Goal: Task Accomplishment & Management: Use online tool/utility

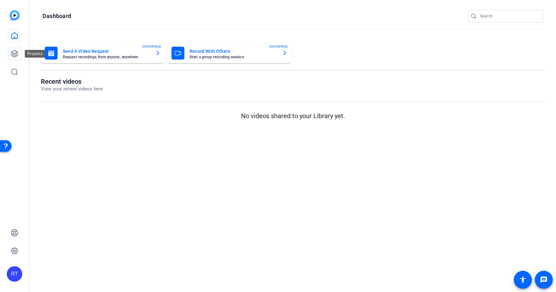
click at [11, 54] on icon at bounding box center [14, 54] width 6 height 6
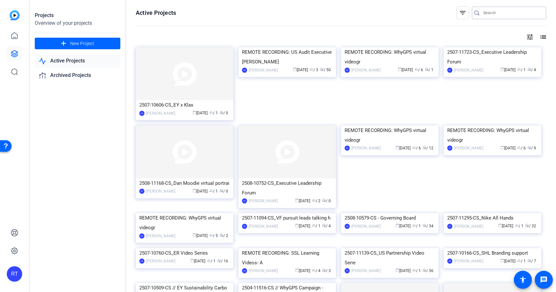
click at [493, 13] on input "Search" at bounding box center [512, 13] width 58 height 8
paste input "2507-11723-CS"
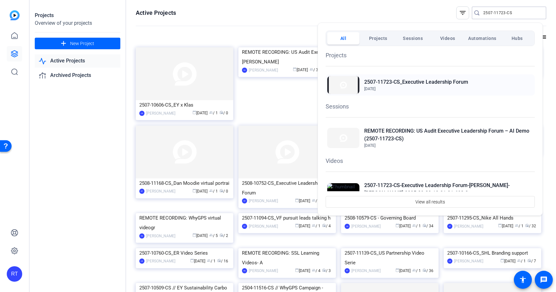
type input "2507-11723-CS"
click at [448, 85] on h2 "2507-11723-CS_Executive Leadership Forum" at bounding box center [416, 82] width 104 height 8
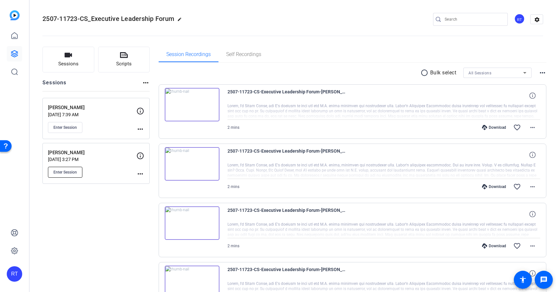
click at [68, 172] on span "Enter Session" at bounding box center [64, 172] width 23 height 5
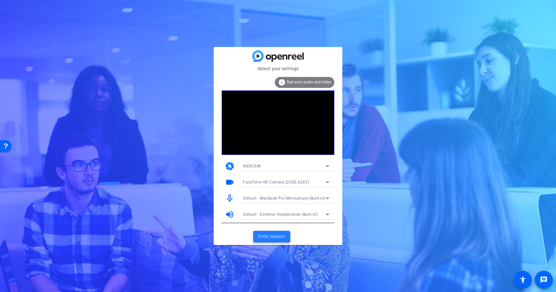
click at [272, 235] on span "Enter session" at bounding box center [271, 236] width 27 height 7
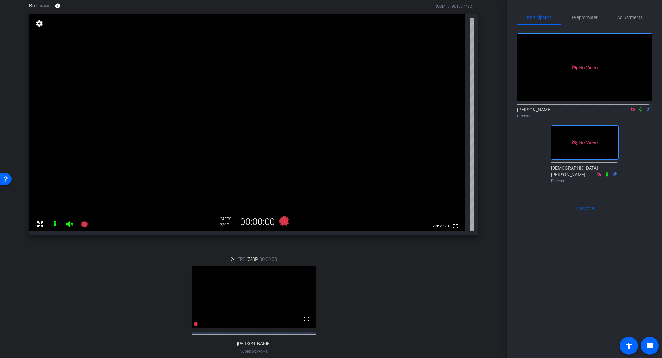
scroll to position [81, 0]
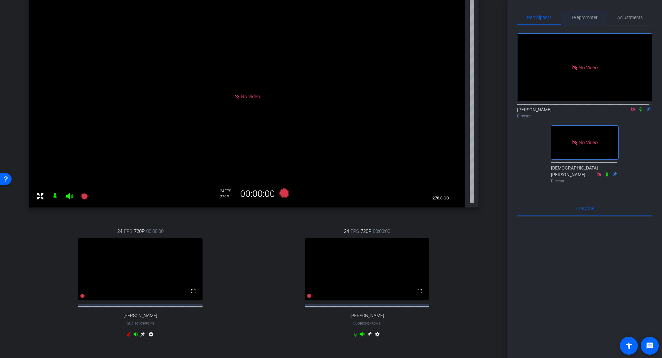
click at [556, 19] on span "Teleprompter" at bounding box center [584, 17] width 26 height 5
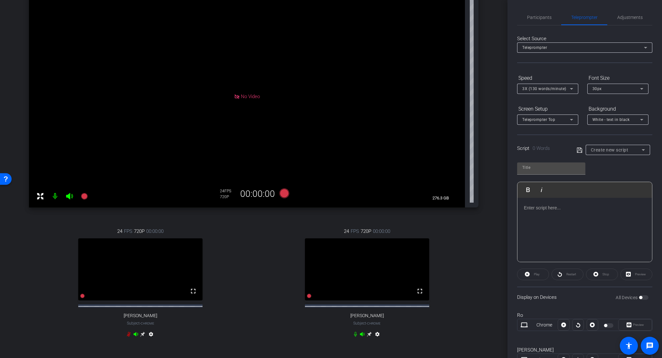
click at [556, 89] on icon at bounding box center [571, 89] width 8 height 8
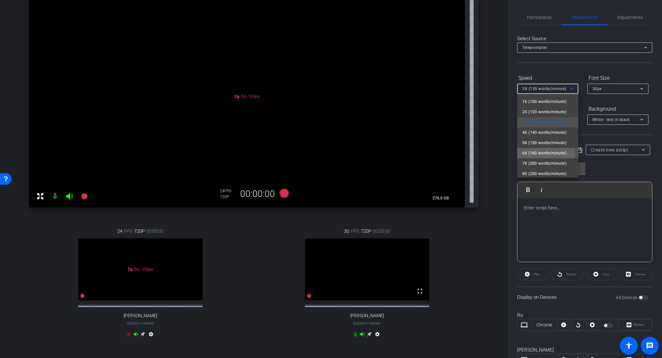
click at [534, 154] on span "6X (160 words/minute)" at bounding box center [544, 153] width 44 height 8
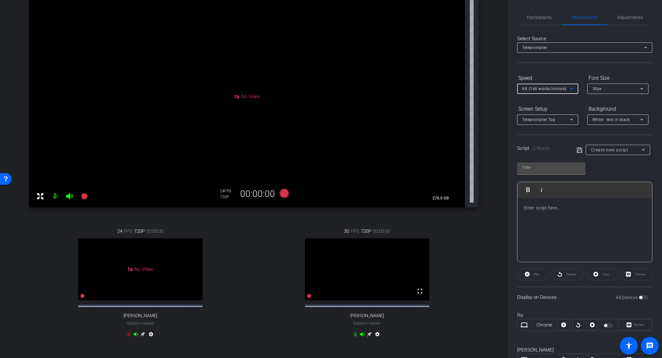
click at [540, 210] on p at bounding box center [585, 207] width 122 height 7
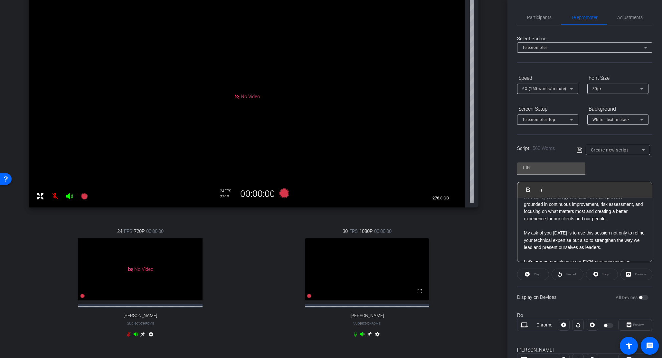
scroll to position [0, 0]
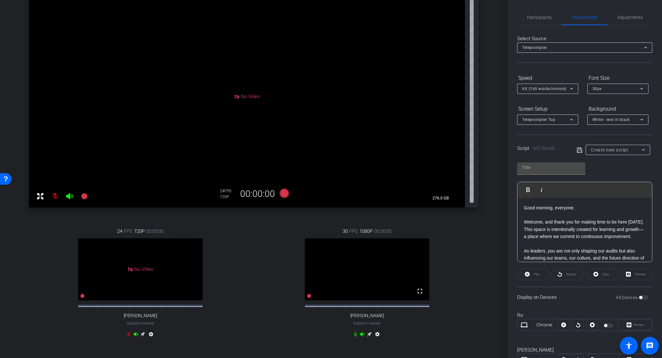
click at [524, 208] on p "Good morning, everyone." at bounding box center [585, 207] width 122 height 7
click at [145, 292] on icon at bounding box center [142, 334] width 5 height 5
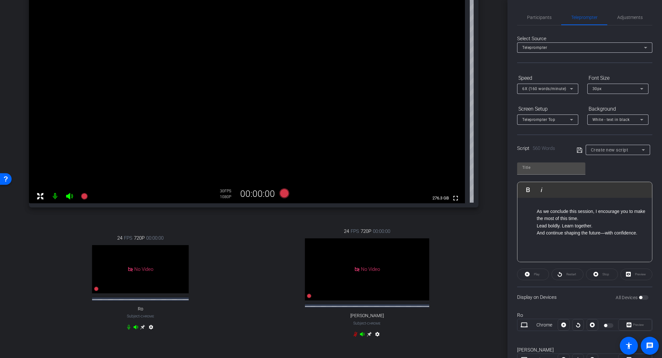
scroll to position [695, 0]
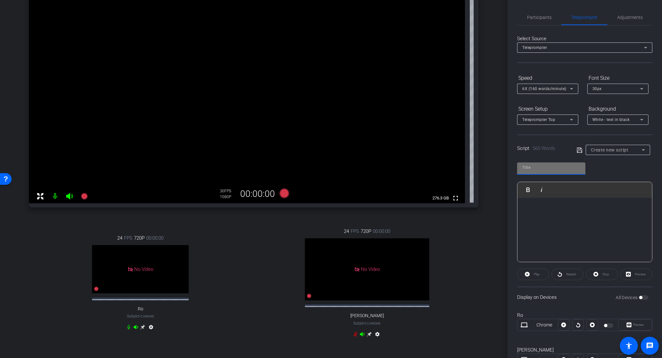
click at [540, 170] on input "text" at bounding box center [551, 168] width 58 height 8
type input "Dante"
click at [556, 150] on icon at bounding box center [579, 150] width 6 height 8
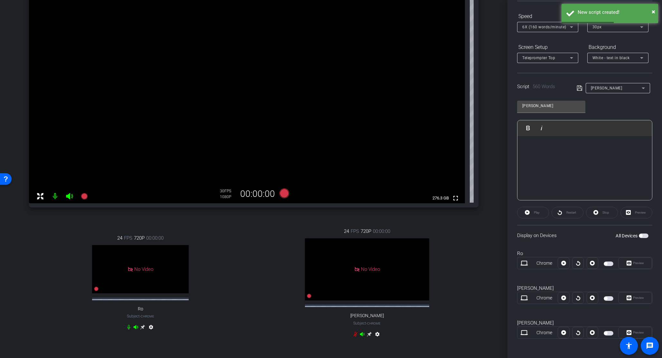
scroll to position [63, 0]
click at [556, 292] on div "Preview" at bounding box center [635, 332] width 34 height 12
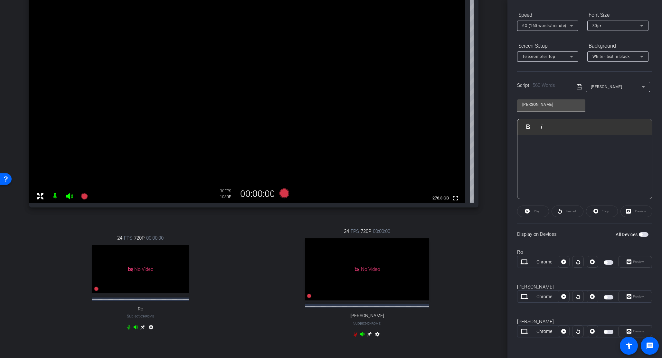
click at [556, 234] on span "button" at bounding box center [640, 234] width 3 height 3
click at [556, 292] on span "Preview" at bounding box center [638, 332] width 11 height 4
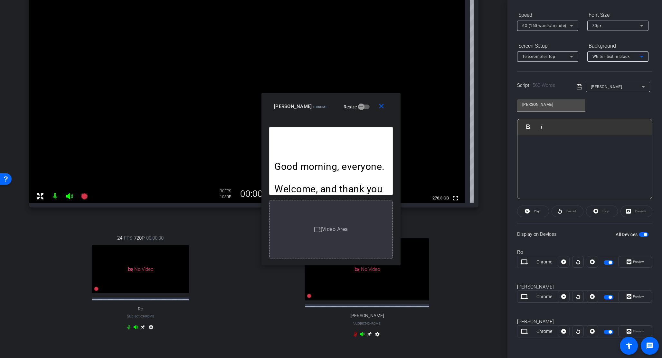
click at [556, 58] on span "White - text in black" at bounding box center [610, 56] width 37 height 5
click at [556, 79] on div "Black - text in white" at bounding box center [611, 82] width 38 height 8
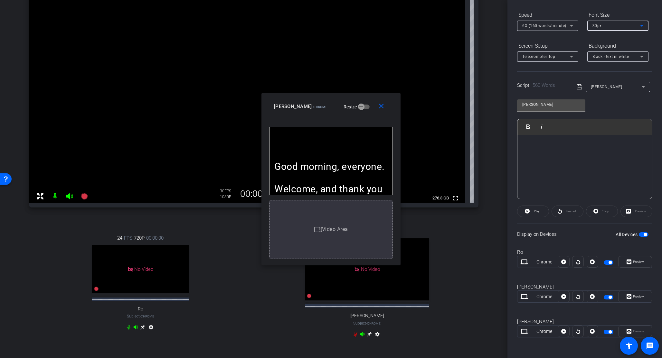
click at [556, 27] on div "30px" at bounding box center [616, 26] width 48 height 8
click at [556, 40] on mat-option "20px" at bounding box center [617, 38] width 61 height 10
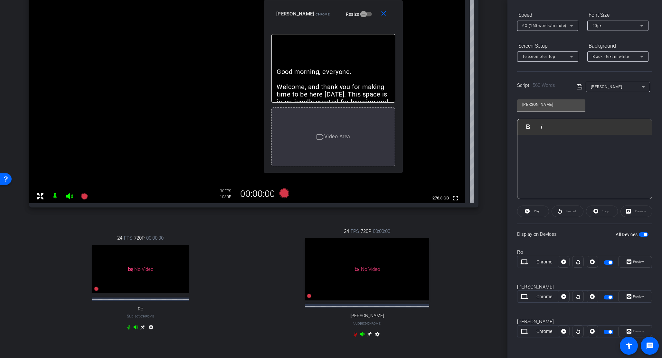
drag, startPoint x: 360, startPoint y: 103, endPoint x: 362, endPoint y: -8, distance: 111.4
click at [362, 0] on html "Accessibility Screen-Reader Guide, Feedback, and Issue Reporting | New window m…" at bounding box center [331, 179] width 662 height 358
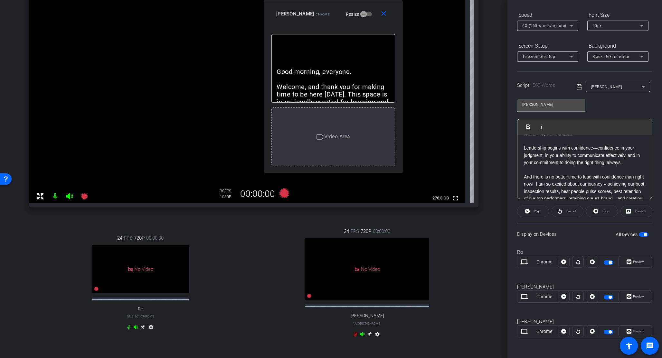
scroll to position [100, 0]
click at [556, 55] on icon at bounding box center [571, 57] width 8 height 8
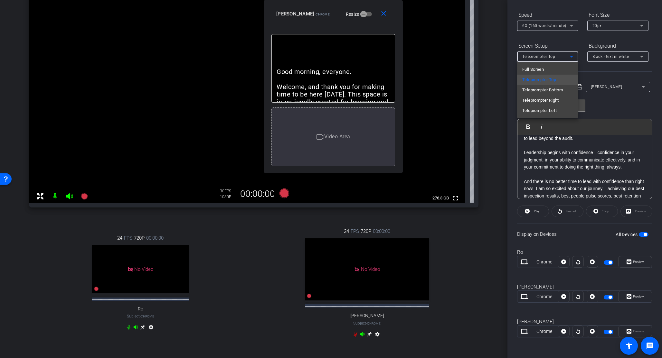
click at [556, 49] on div at bounding box center [331, 179] width 662 height 358
click at [479, 224] on div "Dante Chrome info ROOM ID: 901677492 fullscreen settings 276.3 GB 30 FPS 1080P …" at bounding box center [253, 160] width 475 height 393
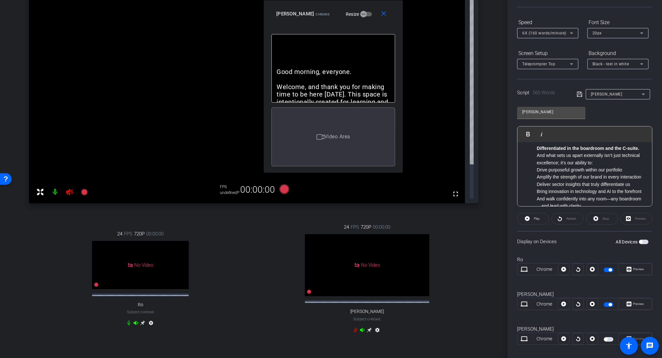
scroll to position [63, 0]
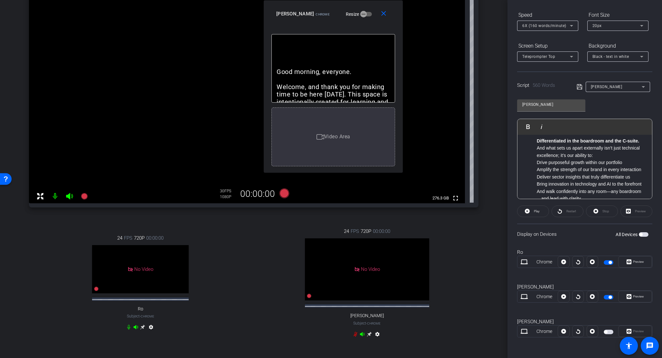
click at [556, 235] on span "button" at bounding box center [644, 234] width 10 height 5
click at [387, 15] on mat-icon "close" at bounding box center [383, 14] width 8 height 8
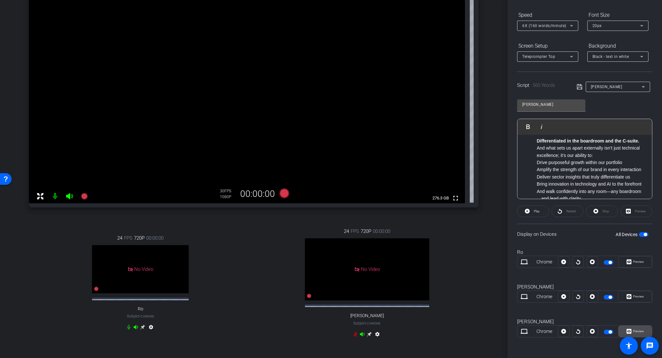
click at [556, 292] on span "Preview" at bounding box center [638, 332] width 11 height 4
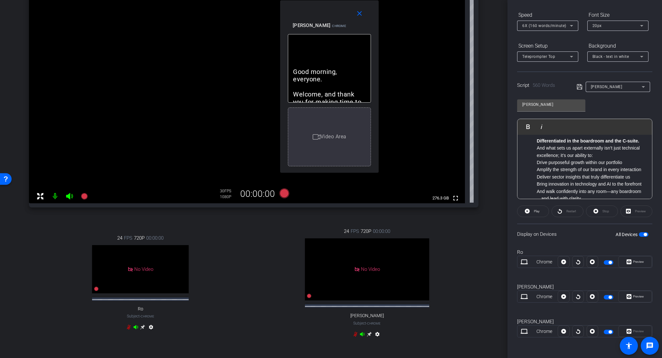
drag, startPoint x: 332, startPoint y: 78, endPoint x: 334, endPoint y: -23, distance: 101.1
click at [334, 0] on html "Accessibility Screen-Reader Guide, Feedback, and Issue Reporting | New window m…" at bounding box center [331, 179] width 662 height 358
click at [101, 221] on div "24 FPS 720P 00:00:00 No Video Ro Subject - Chrome settings 24 FPS 720P 00:00:00…" at bounding box center [253, 283] width 449 height 133
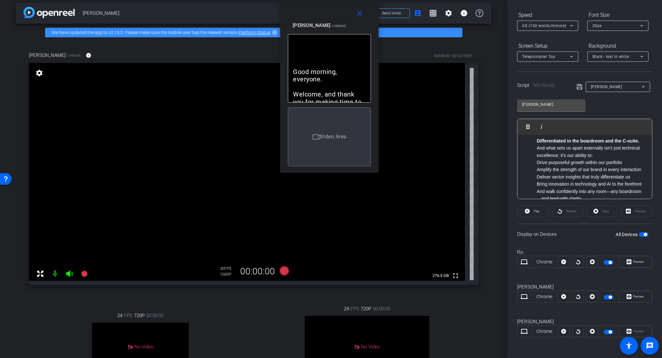
scroll to position [0, 0]
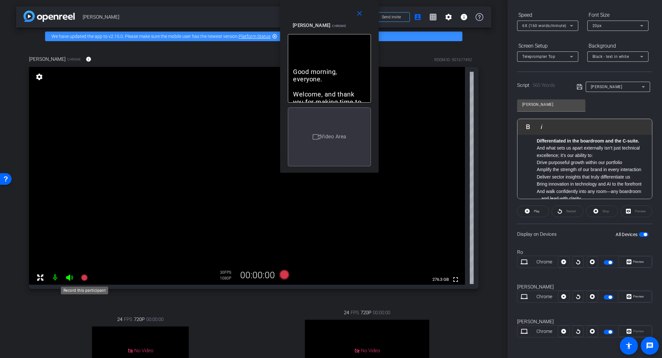
click at [85, 278] on icon at bounding box center [84, 278] width 6 height 6
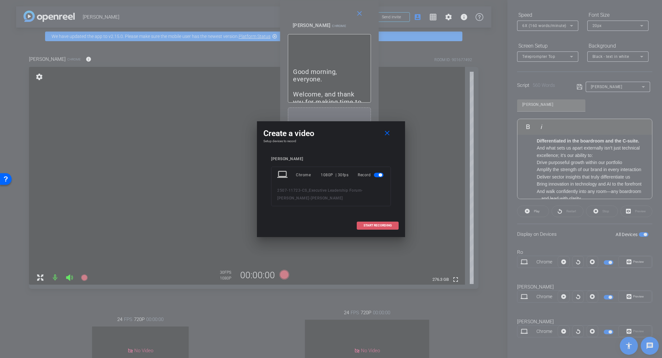
click at [377, 224] on span "START RECORDING" at bounding box center [377, 225] width 28 height 3
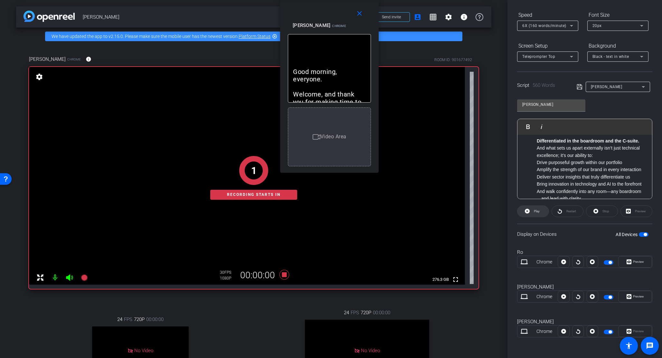
click at [534, 210] on span "Play" at bounding box center [537, 212] width 6 height 4
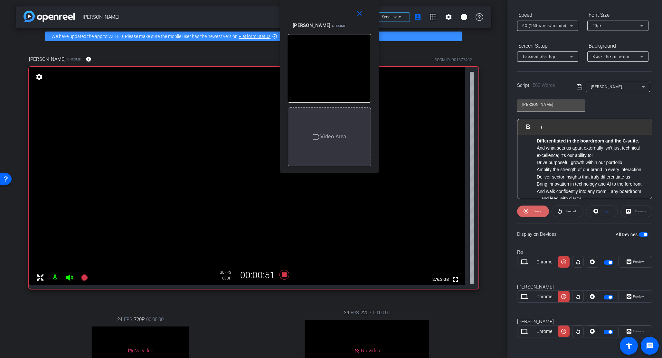
click at [532, 212] on span "Pause" at bounding box center [536, 212] width 9 height 4
click at [532, 212] on span "Play" at bounding box center [535, 211] width 7 height 9
click at [532, 212] on span "Pause" at bounding box center [536, 212] width 9 height 4
click at [532, 212] on span "Play" at bounding box center [535, 211] width 7 height 9
click at [532, 212] on span "Pause" at bounding box center [536, 212] width 9 height 4
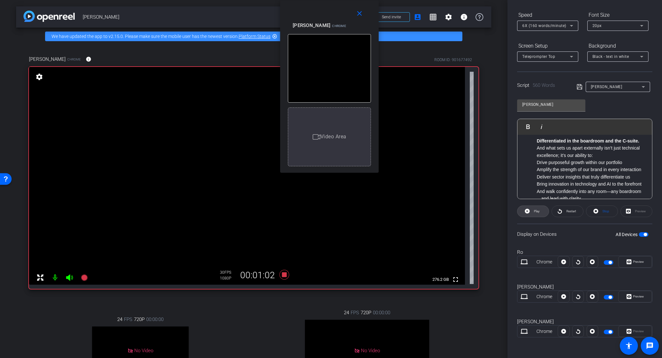
click at [532, 212] on span "Play" at bounding box center [535, 211] width 7 height 9
click at [532, 212] on span "Pause" at bounding box center [536, 212] width 9 height 4
click at [532, 212] on span "Play" at bounding box center [535, 211] width 7 height 9
click at [532, 212] on span "Pause" at bounding box center [536, 212] width 9 height 4
click at [532, 212] on span "Play" at bounding box center [535, 211] width 7 height 9
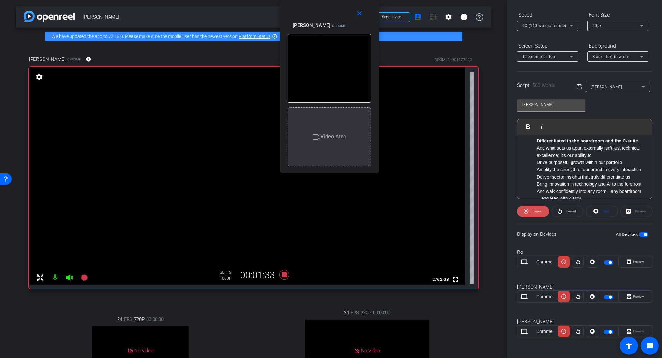
click at [532, 212] on span "Pause" at bounding box center [536, 212] width 9 height 4
click at [532, 212] on span "Play" at bounding box center [535, 211] width 7 height 9
click at [532, 212] on span "Pause" at bounding box center [536, 212] width 9 height 4
click at [532, 212] on span "Play" at bounding box center [535, 211] width 7 height 9
click at [532, 212] on span "Pause" at bounding box center [536, 212] width 9 height 4
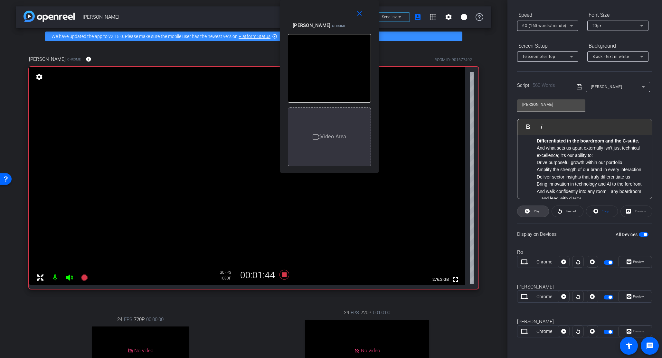
click at [532, 212] on span "Play" at bounding box center [535, 211] width 7 height 9
click at [532, 212] on span "Pause" at bounding box center [536, 212] width 9 height 4
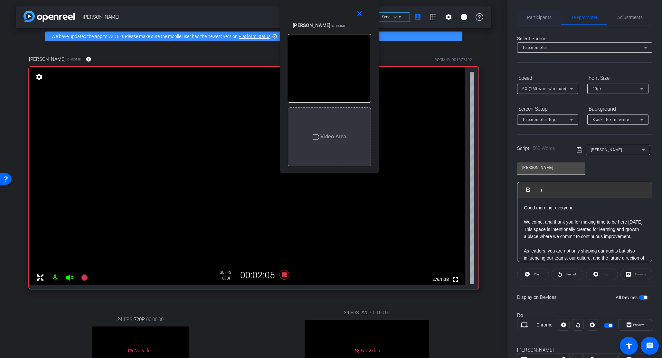
click at [537, 20] on span "Participants" at bounding box center [539, 17] width 24 height 15
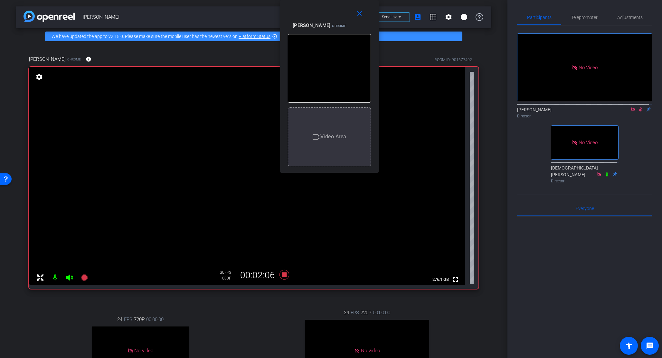
click at [556, 107] on icon at bounding box center [640, 109] width 5 height 5
click at [281, 276] on icon at bounding box center [284, 275] width 10 height 10
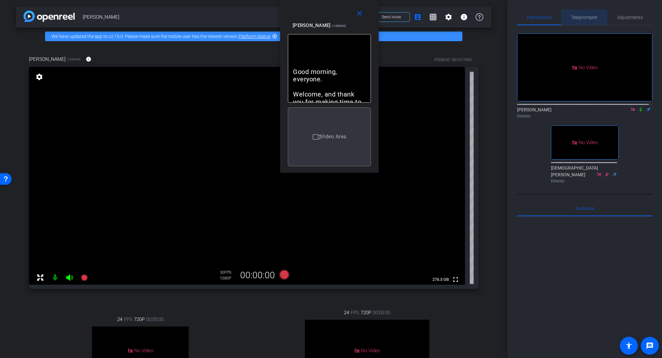
drag, startPoint x: 573, startPoint y: 18, endPoint x: 580, endPoint y: 20, distance: 7.5
click at [556, 18] on span "Teleprompter" at bounding box center [584, 17] width 26 height 5
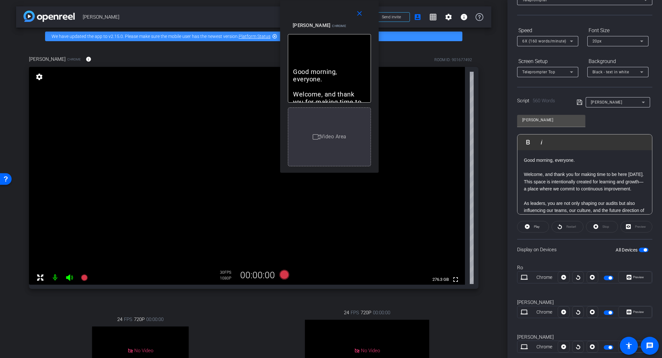
scroll to position [46, 0]
click at [556, 250] on span "button" at bounding box center [644, 251] width 3 height 3
click at [556, 250] on span "button" at bounding box center [644, 251] width 10 height 5
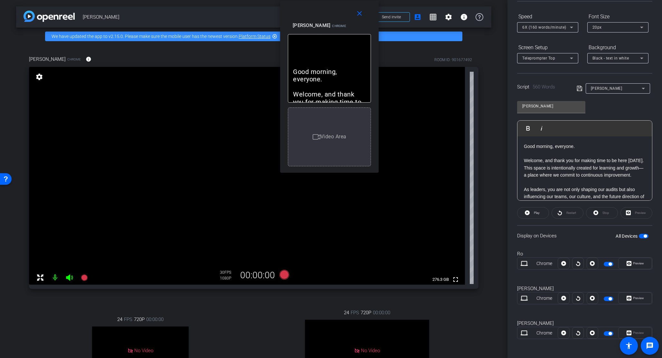
scroll to position [63, 0]
click at [556, 292] on div "Preview" at bounding box center [635, 332] width 34 height 12
click at [359, 15] on mat-icon "close" at bounding box center [359, 14] width 8 height 8
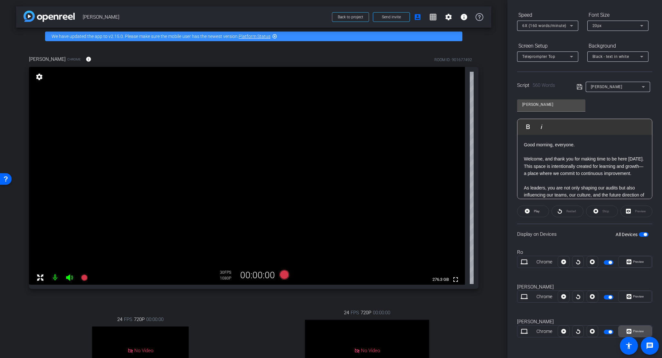
click at [556, 292] on span "Preview" at bounding box center [638, 332] width 11 height 4
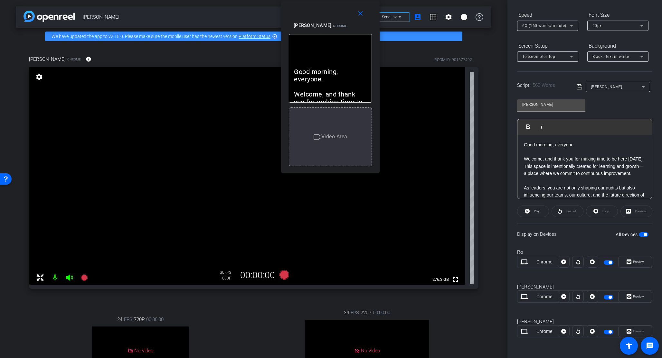
drag, startPoint x: 341, startPoint y: 105, endPoint x: 340, endPoint y: -7, distance: 112.6
click at [340, 0] on html "Accessibility Screen-Reader Guide, Feedback, and Issue Reporting | New window m…" at bounding box center [331, 179] width 662 height 358
click at [86, 278] on icon at bounding box center [84, 278] width 6 height 6
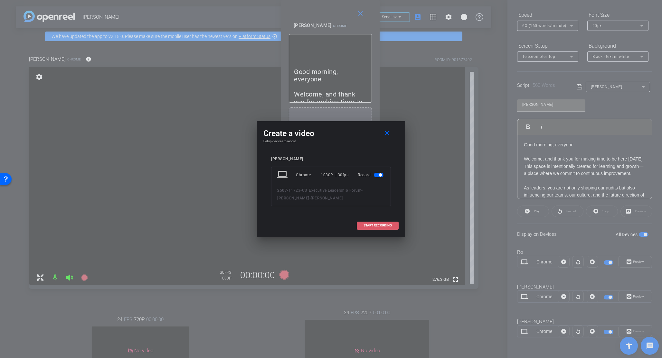
click at [373, 225] on span "START RECORDING" at bounding box center [377, 225] width 28 height 3
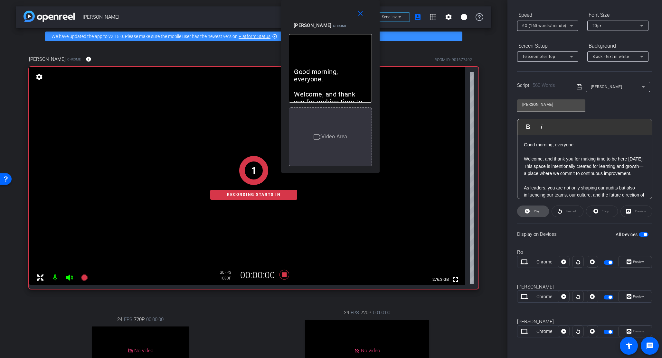
click at [534, 212] on span "Play" at bounding box center [537, 212] width 6 height 4
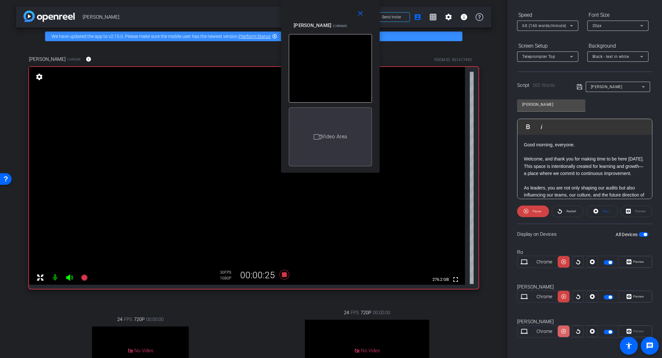
click at [556, 292] on icon at bounding box center [563, 332] width 5 height 10
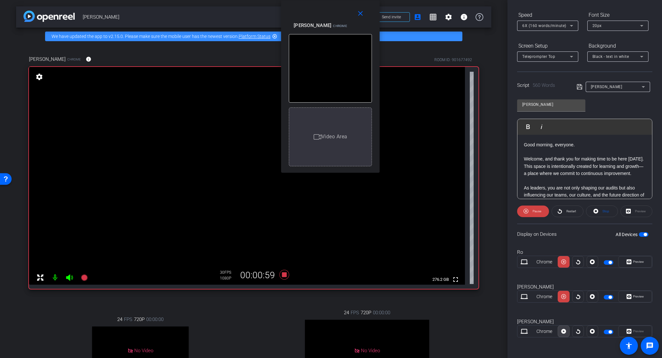
click at [556, 292] on icon at bounding box center [563, 332] width 5 height 10
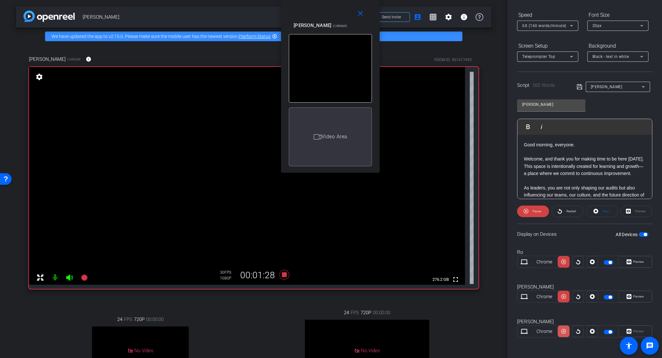
click at [556, 292] on icon at bounding box center [563, 332] width 5 height 10
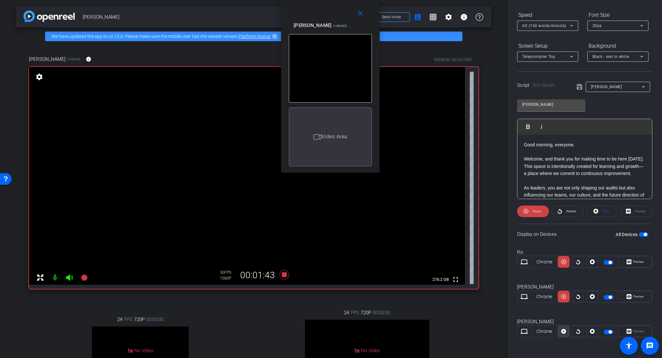
click at [556, 292] on icon at bounding box center [563, 332] width 5 height 10
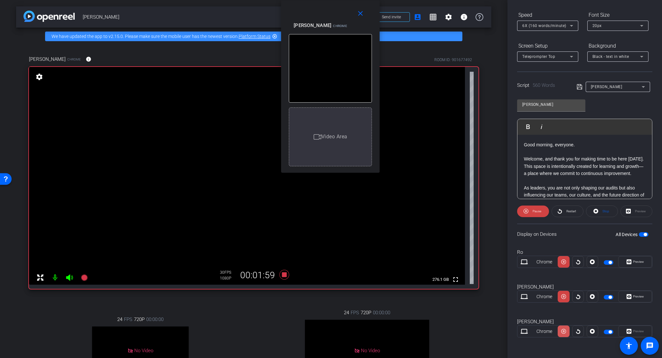
click at [556, 292] on icon at bounding box center [563, 332] width 5 height 10
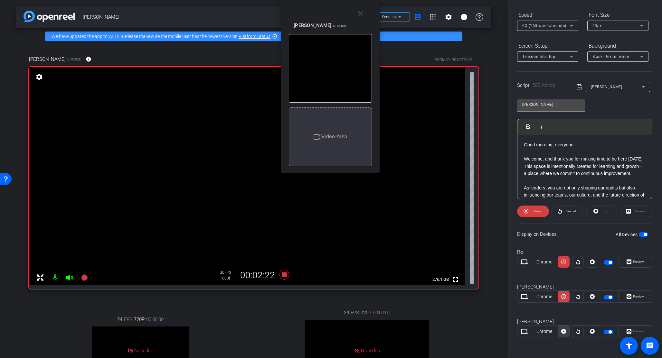
click at [556, 292] on icon at bounding box center [563, 332] width 5 height 10
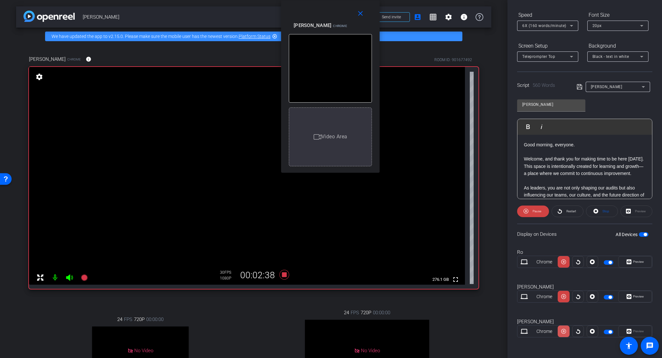
click at [556, 292] on icon at bounding box center [563, 332] width 5 height 10
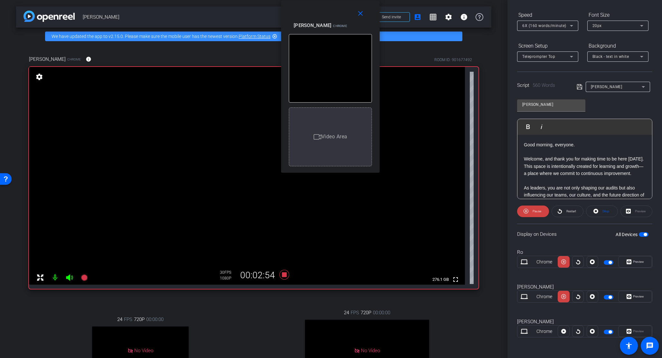
click at [556, 292] on icon at bounding box center [563, 332] width 5 height 10
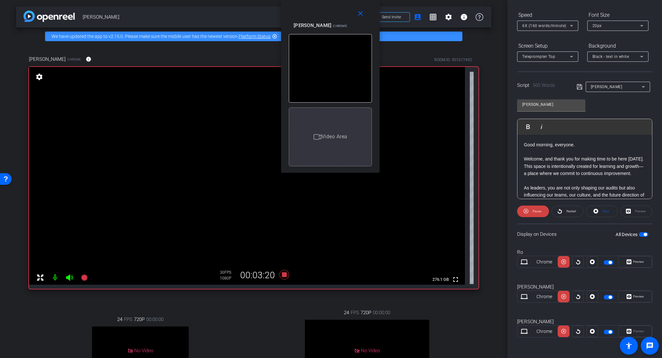
click at [556, 292] on icon at bounding box center [563, 332] width 5 height 10
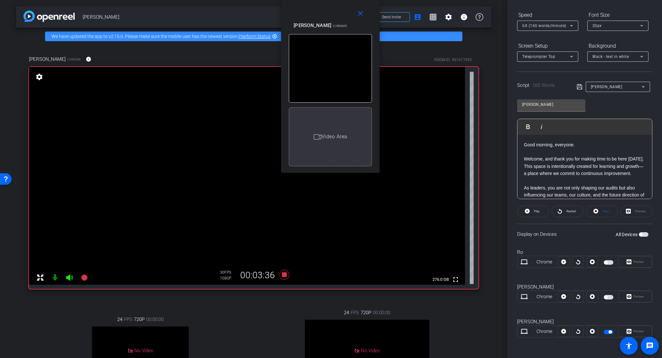
click at [556, 292] on icon at bounding box center [563, 332] width 5 height 10
click at [282, 275] on icon at bounding box center [284, 275] width 10 height 10
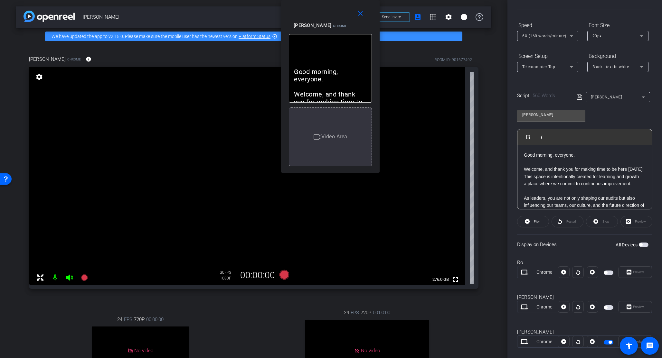
scroll to position [0, 0]
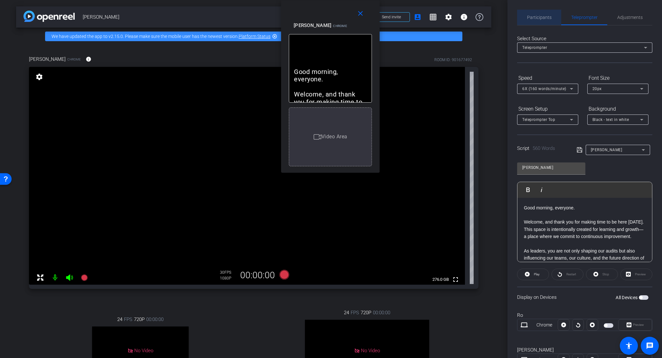
click at [542, 15] on span "Participants" at bounding box center [539, 17] width 24 height 5
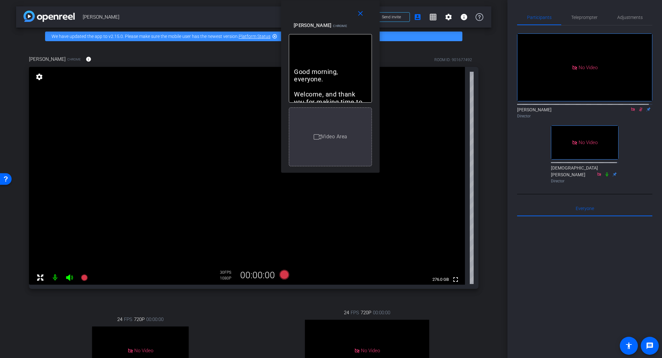
click at [556, 107] on icon at bounding box center [640, 109] width 5 height 5
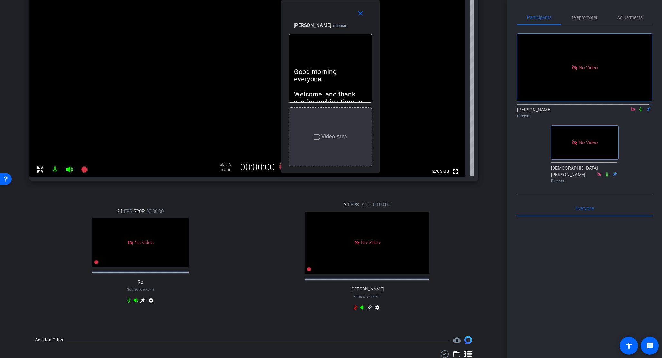
scroll to position [166, 0]
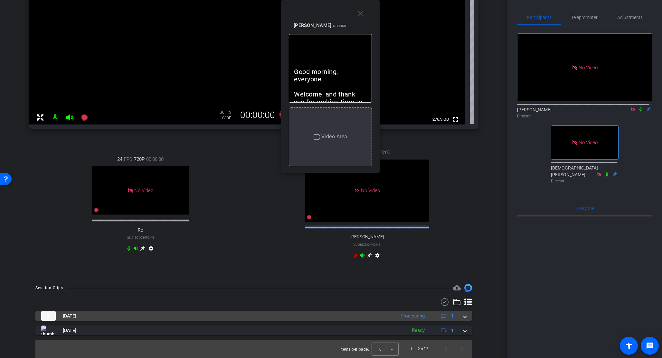
click at [463, 292] on span at bounding box center [464, 316] width 3 height 7
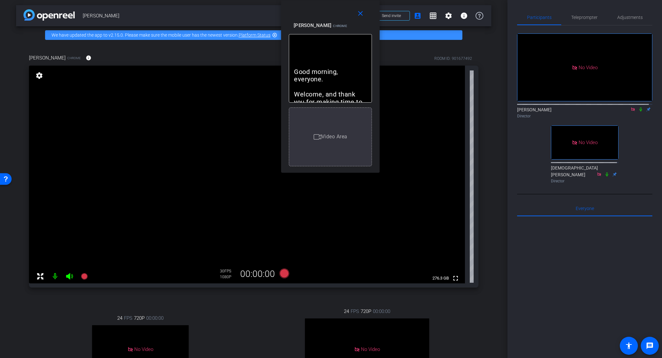
scroll to position [0, 0]
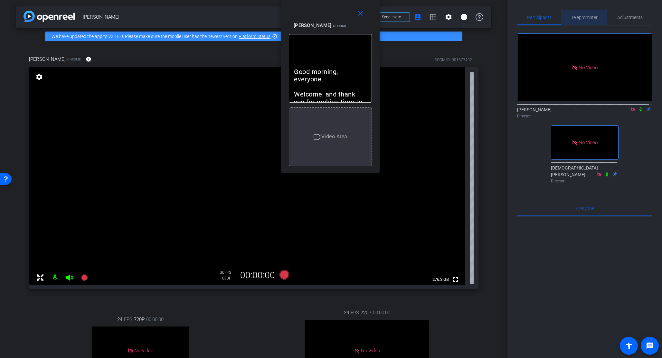
click at [556, 16] on span "Teleprompter" at bounding box center [584, 17] width 26 height 5
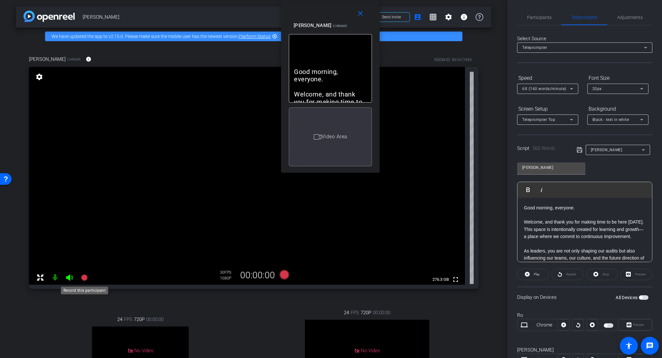
click at [82, 277] on icon at bounding box center [84, 278] width 6 height 6
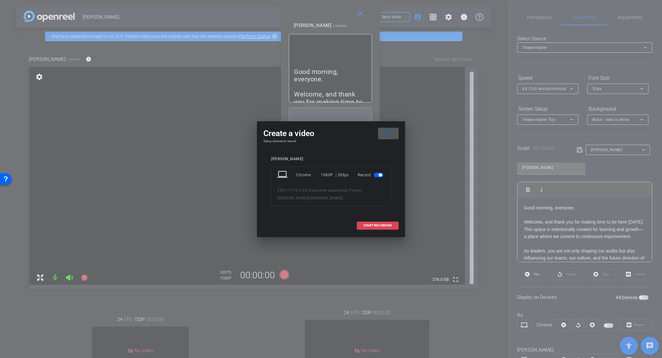
click at [379, 226] on span "START RECORDING" at bounding box center [377, 225] width 28 height 3
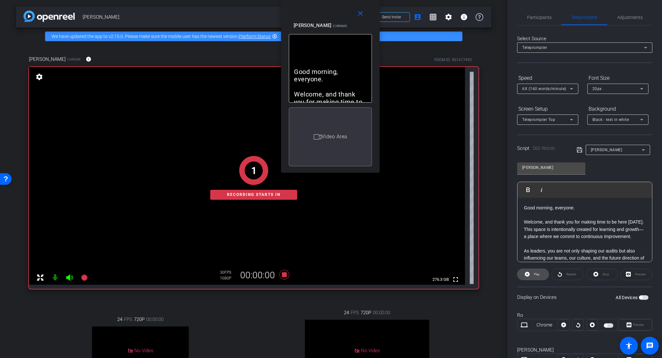
click at [535, 275] on span "Play" at bounding box center [537, 275] width 6 height 4
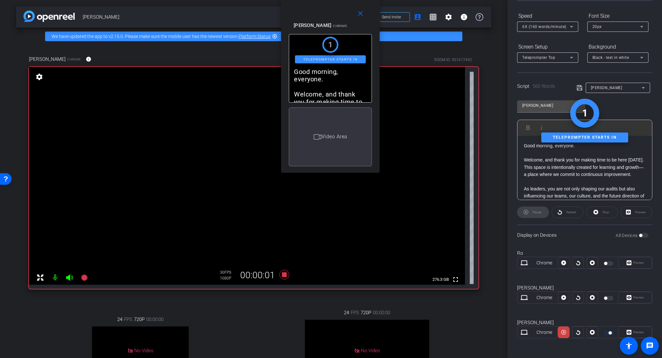
scroll to position [63, 0]
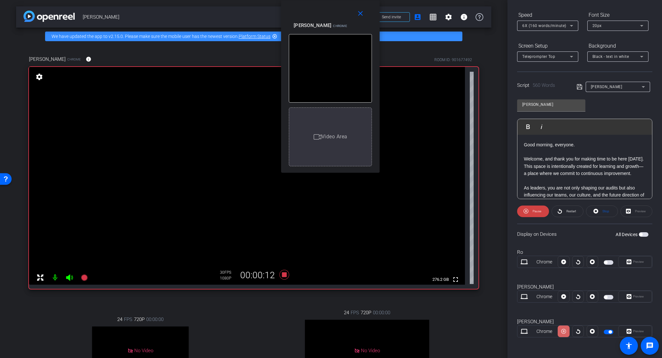
click at [556, 292] on icon at bounding box center [563, 332] width 5 height 10
click at [556, 292] on icon at bounding box center [563, 331] width 5 height 5
click at [556, 292] on icon at bounding box center [563, 332] width 5 height 10
click at [556, 292] on icon at bounding box center [563, 331] width 5 height 5
click at [556, 292] on icon at bounding box center [563, 332] width 5 height 10
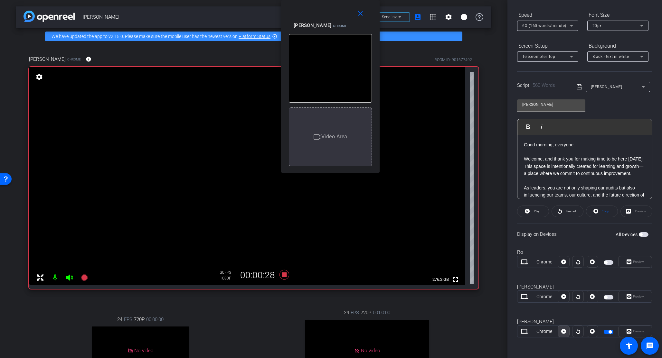
click at [556, 292] on icon at bounding box center [563, 331] width 5 height 5
click at [556, 292] on icon at bounding box center [563, 332] width 5 height 10
click at [556, 265] on icon at bounding box center [563, 262] width 5 height 5
click at [556, 292] on icon at bounding box center [563, 332] width 5 height 10
click at [556, 292] on icon at bounding box center [563, 331] width 5 height 5
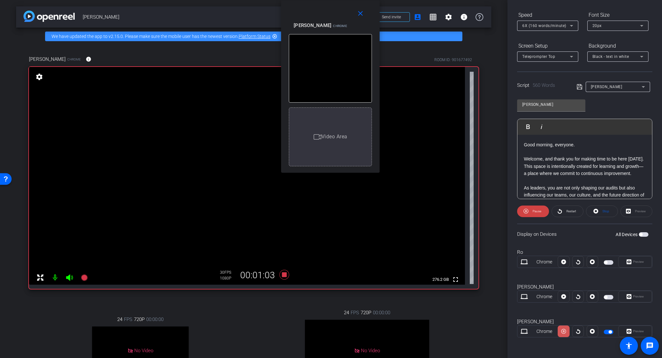
click at [556, 292] on icon at bounding box center [563, 332] width 5 height 10
click at [556, 292] on icon at bounding box center [563, 331] width 5 height 5
click at [556, 292] on icon at bounding box center [563, 332] width 5 height 10
click at [556, 265] on icon at bounding box center [563, 262] width 5 height 5
click at [556, 292] on icon at bounding box center [563, 332] width 5 height 10
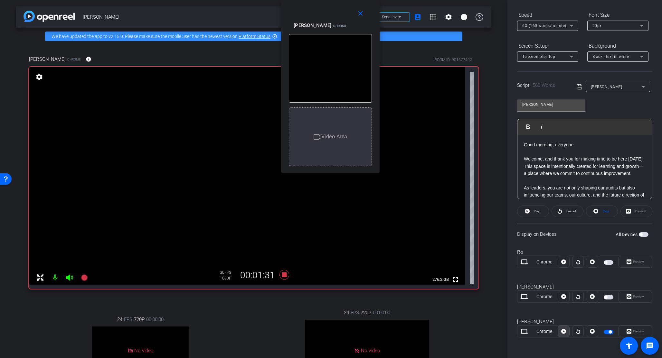
click at [556, 292] on icon at bounding box center [563, 331] width 5 height 5
click at [556, 292] on icon at bounding box center [563, 332] width 5 height 10
click at [556, 292] on icon at bounding box center [563, 331] width 5 height 5
click at [556, 292] on icon at bounding box center [563, 332] width 5 height 10
click at [556, 292] on icon at bounding box center [563, 331] width 5 height 5
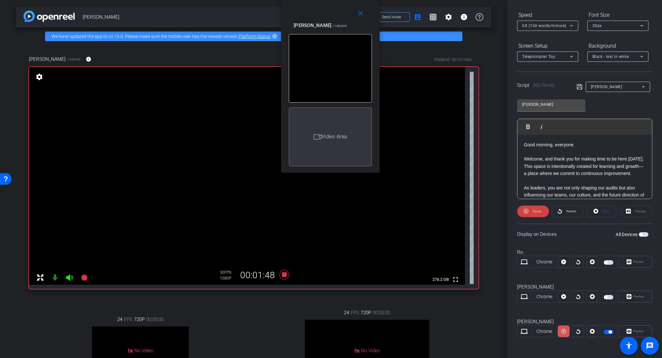
click at [556, 292] on icon at bounding box center [563, 332] width 5 height 10
click at [556, 292] on icon at bounding box center [563, 331] width 5 height 5
click at [556, 292] on icon at bounding box center [563, 332] width 5 height 10
click at [556, 292] on icon at bounding box center [563, 331] width 5 height 5
click at [556, 292] on icon at bounding box center [563, 332] width 5 height 10
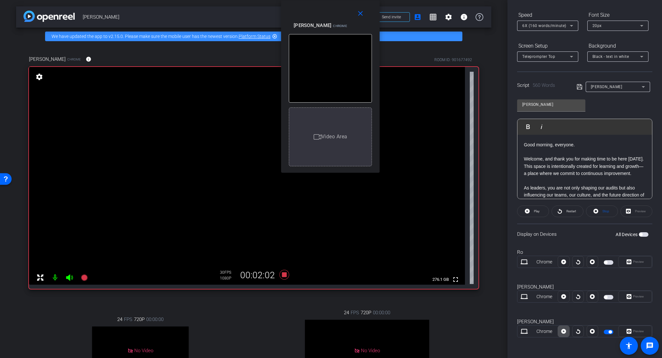
click at [556, 292] on icon at bounding box center [563, 331] width 5 height 5
click at [556, 292] on icon at bounding box center [563, 332] width 5 height 10
click at [556, 292] on icon at bounding box center [563, 331] width 5 height 5
click at [556, 292] on icon at bounding box center [563, 332] width 5 height 10
click at [556, 292] on icon at bounding box center [563, 331] width 5 height 5
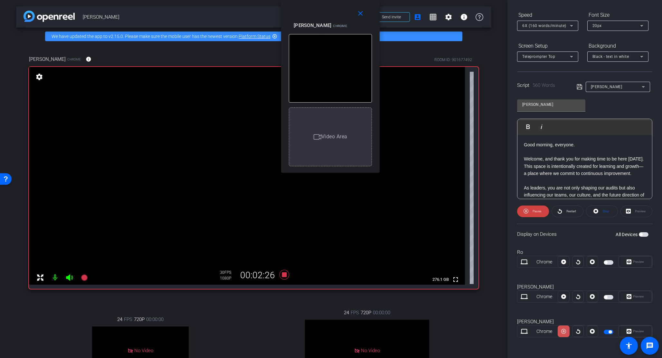
click at [556, 292] on icon at bounding box center [563, 332] width 5 height 10
click at [556, 265] on icon at bounding box center [563, 262] width 5 height 5
click at [556, 292] on icon at bounding box center [563, 332] width 5 height 10
click at [556, 292] on icon at bounding box center [563, 331] width 5 height 5
click at [556, 292] on icon at bounding box center [563, 332] width 5 height 10
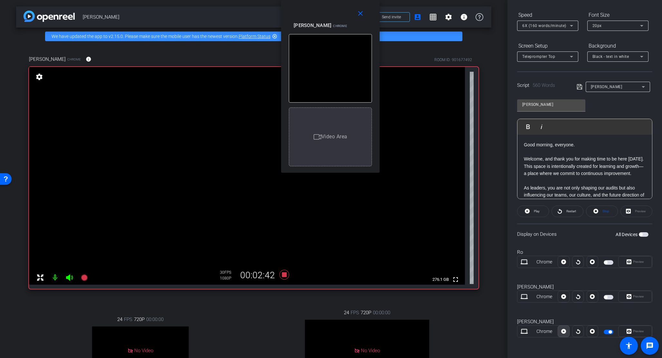
click at [556, 292] on icon at bounding box center [563, 331] width 5 height 5
click at [556, 292] on icon at bounding box center [563, 332] width 5 height 10
click at [556, 292] on icon at bounding box center [563, 331] width 5 height 5
click at [556, 292] on icon at bounding box center [563, 332] width 5 height 10
click at [556, 292] on icon at bounding box center [563, 331] width 5 height 5
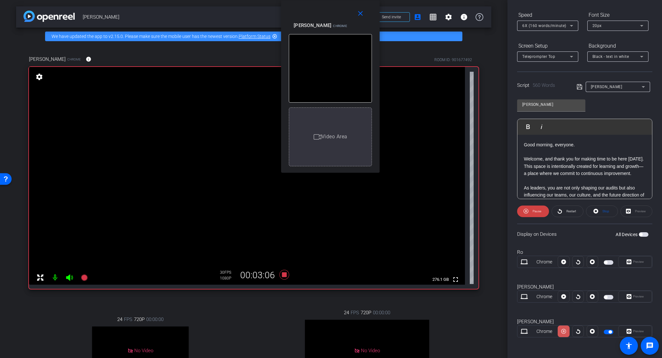
click at [556, 292] on icon at bounding box center [563, 332] width 5 height 10
click at [556, 292] on icon at bounding box center [563, 331] width 5 height 5
click at [556, 292] on icon at bounding box center [563, 332] width 5 height 10
click at [556, 292] on icon at bounding box center [563, 331] width 5 height 5
click at [556, 292] on icon at bounding box center [563, 332] width 5 height 10
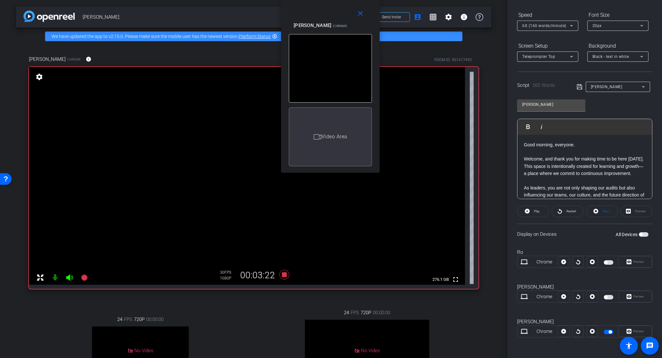
click at [556, 265] on icon at bounding box center [563, 262] width 5 height 5
click at [556, 292] on icon at bounding box center [563, 332] width 5 height 10
click at [556, 292] on icon at bounding box center [563, 331] width 5 height 5
click at [556, 292] on icon at bounding box center [563, 332] width 5 height 10
click at [556, 265] on icon at bounding box center [563, 262] width 5 height 5
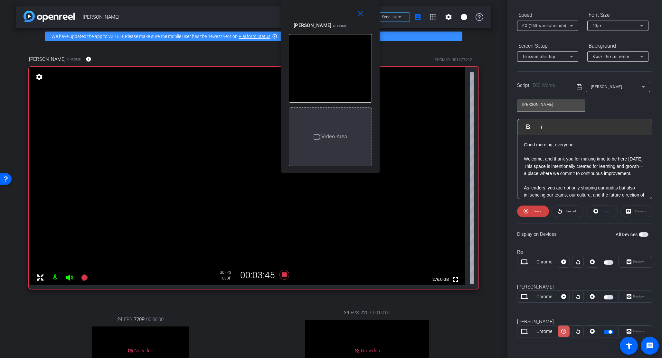
click at [556, 292] on icon at bounding box center [563, 332] width 5 height 10
click at [556, 265] on icon at bounding box center [563, 262] width 5 height 5
click at [282, 274] on icon at bounding box center [284, 275] width 10 height 10
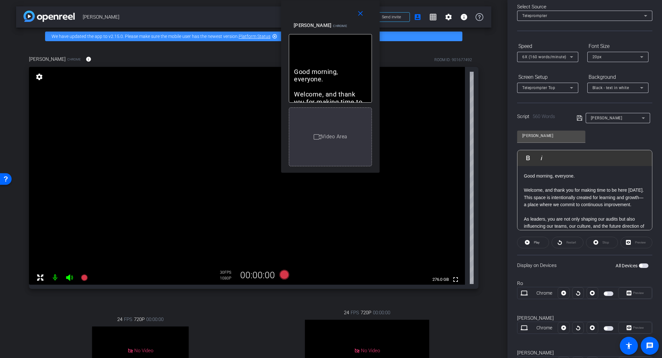
scroll to position [0, 0]
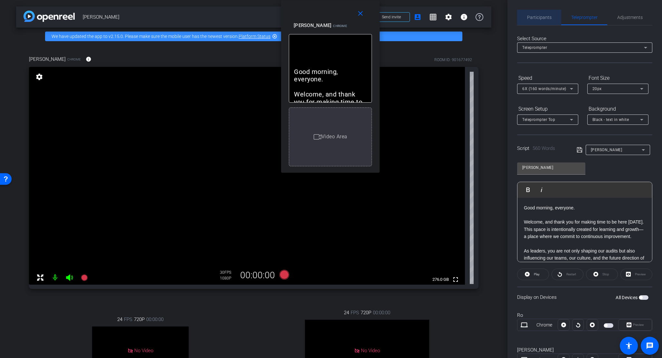
drag, startPoint x: 542, startPoint y: 16, endPoint x: 552, endPoint y: 23, distance: 11.5
click at [542, 17] on span "Participants" at bounding box center [539, 17] width 24 height 5
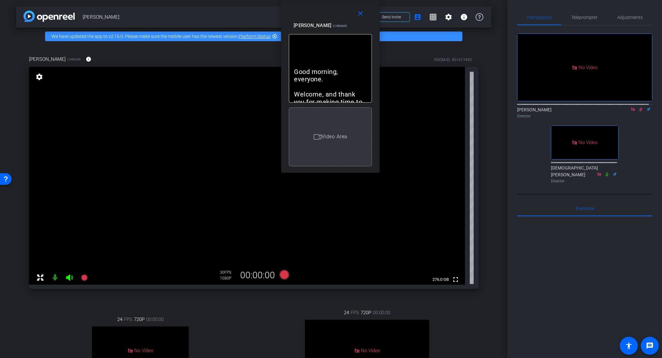
click at [556, 107] on icon at bounding box center [640, 109] width 5 height 5
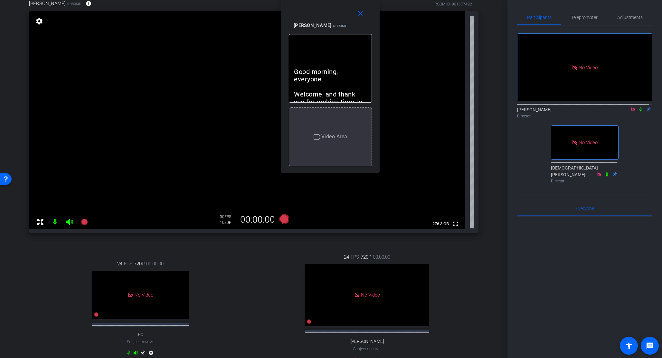
scroll to position [214, 0]
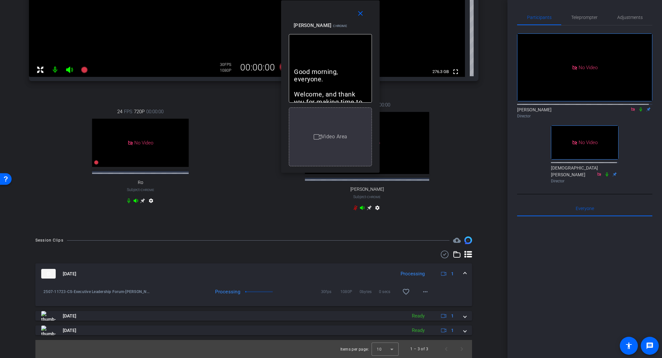
click at [463, 273] on span at bounding box center [464, 274] width 3 height 7
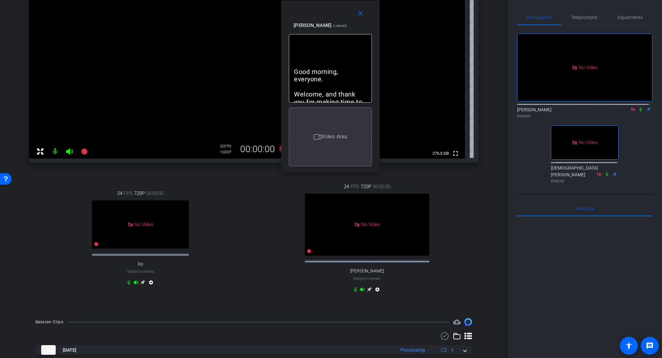
scroll to position [181, 0]
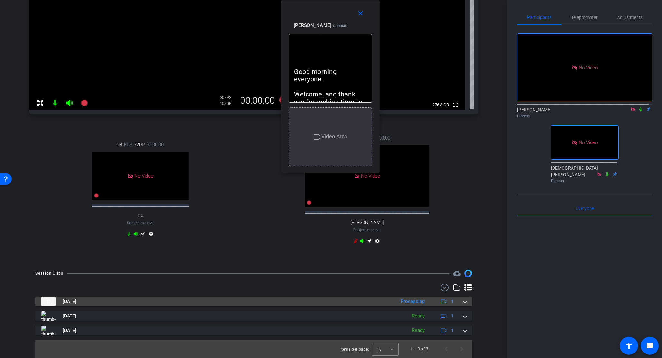
click at [463, 292] on span at bounding box center [464, 301] width 3 height 7
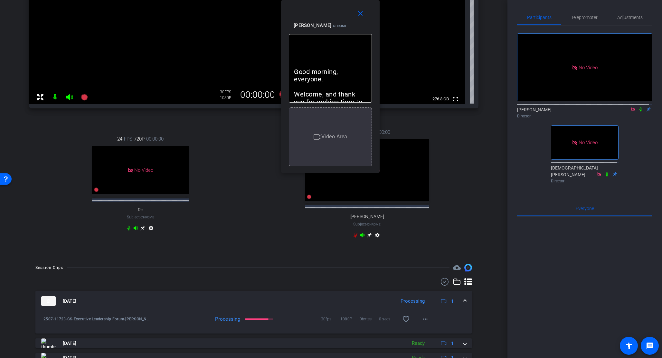
click at [462, 292] on mat-expansion-panel-header "Sep 3, 2025 Processing 1" at bounding box center [253, 301] width 436 height 21
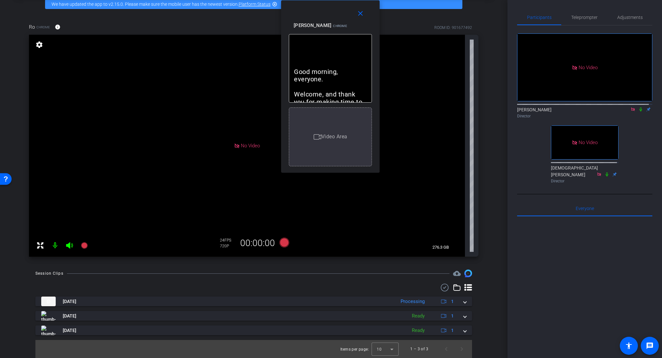
scroll to position [0, 0]
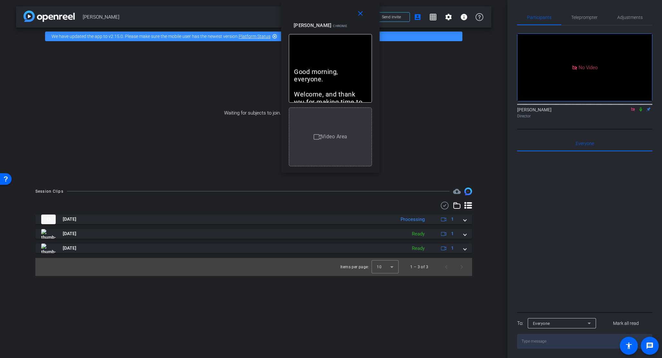
click at [556, 107] on icon at bounding box center [640, 109] width 3 height 4
click at [360, 14] on mat-icon "close" at bounding box center [360, 14] width 8 height 8
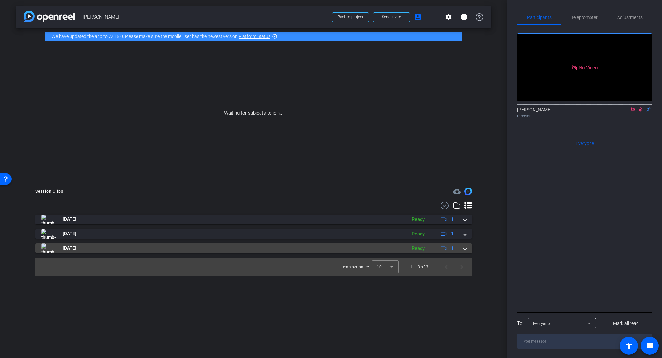
click at [466, 248] on span at bounding box center [464, 248] width 3 height 7
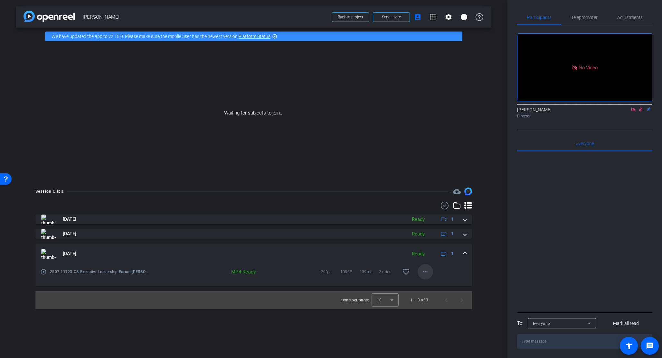
click at [425, 274] on mat-icon "more_horiz" at bounding box center [425, 272] width 8 height 8
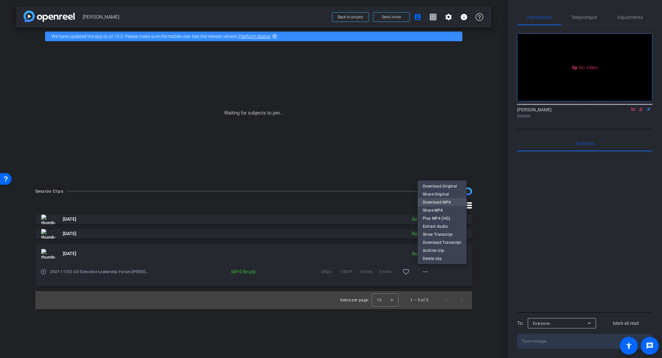
click at [440, 201] on span "Download MP4" at bounding box center [442, 203] width 39 height 8
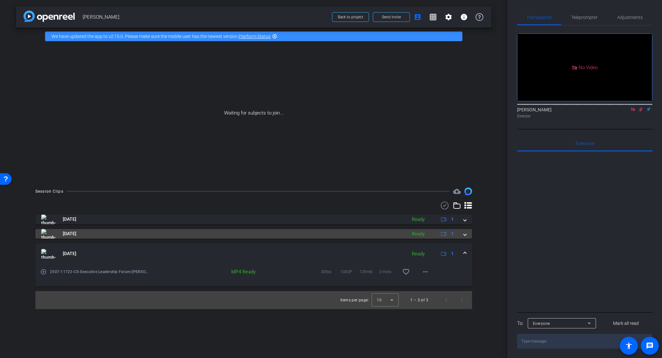
click at [463, 234] on span at bounding box center [464, 233] width 3 height 7
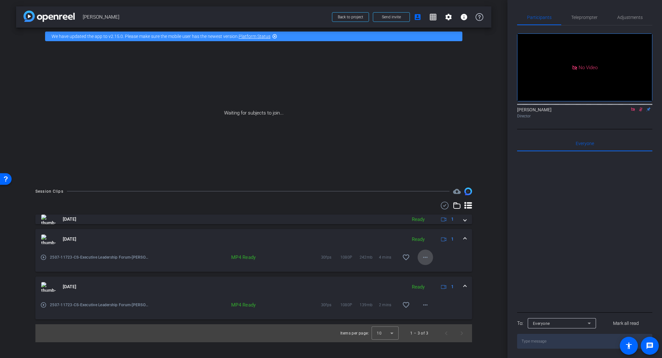
click at [424, 258] on mat-icon "more_horiz" at bounding box center [425, 258] width 8 height 8
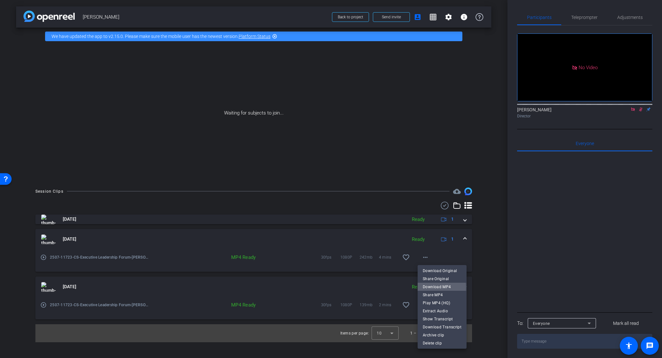
click at [430, 287] on span "Download MP4" at bounding box center [442, 287] width 39 height 8
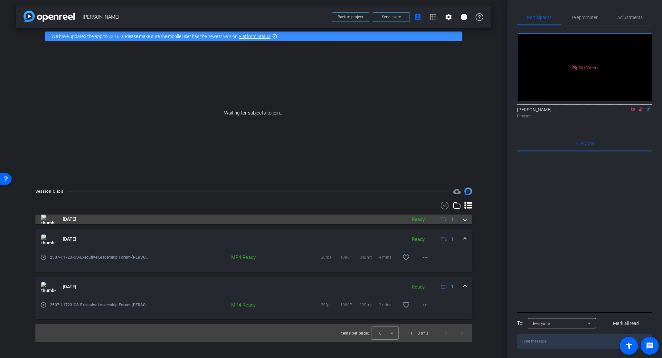
click at [464, 219] on span at bounding box center [464, 219] width 3 height 7
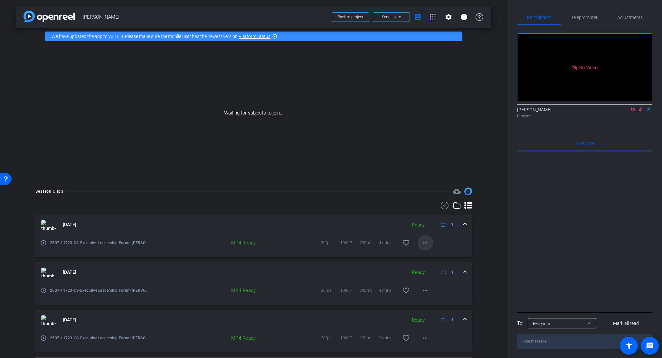
click at [422, 244] on mat-icon "more_horiz" at bounding box center [425, 243] width 8 height 8
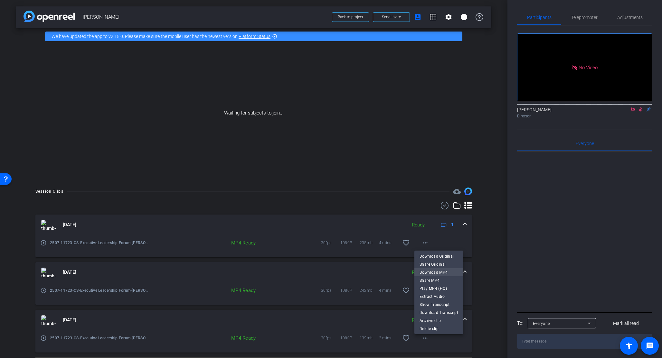
click at [429, 273] on span "Download MP4" at bounding box center [438, 273] width 39 height 8
